Goal: Information Seeking & Learning: Learn about a topic

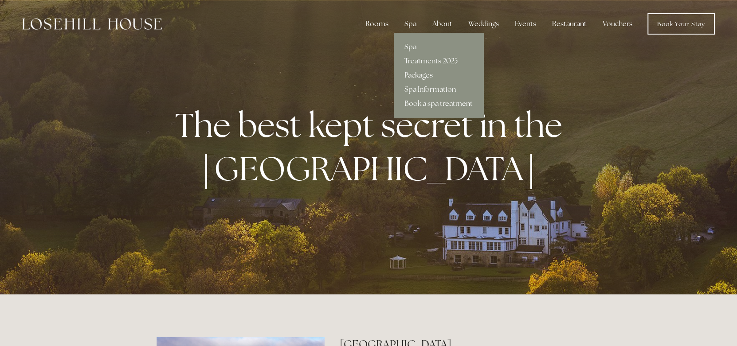
click at [423, 77] on link "Packages" at bounding box center [439, 75] width 90 height 14
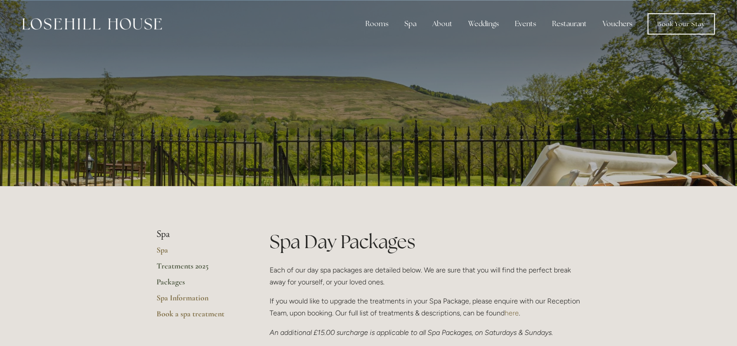
click at [203, 266] on link "Treatments 2025" at bounding box center [199, 269] width 85 height 16
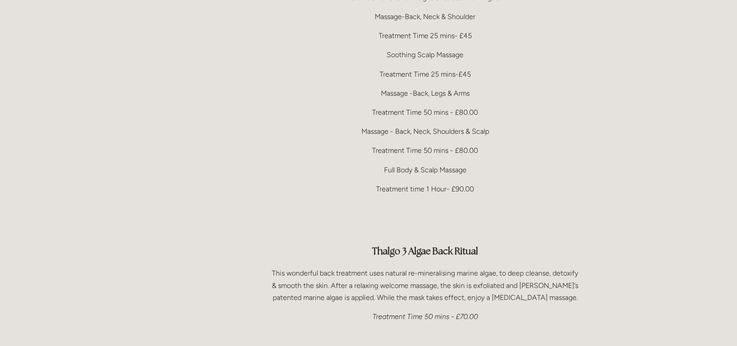
scroll to position [1862, 0]
